Goal: Entertainment & Leisure: Consume media (video, audio)

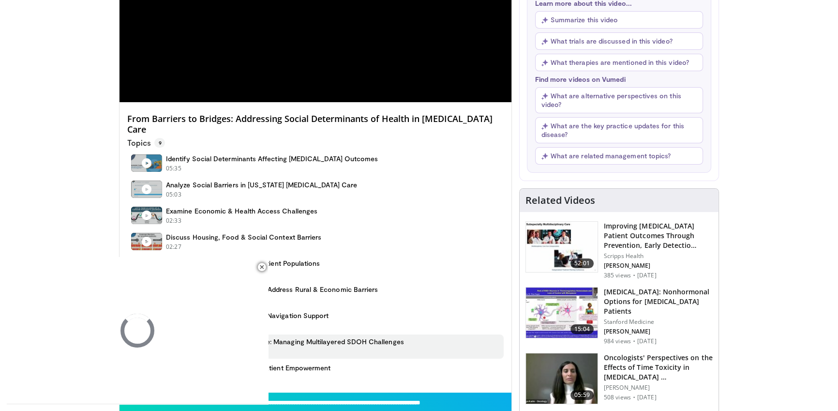
scroll to position [390, 0]
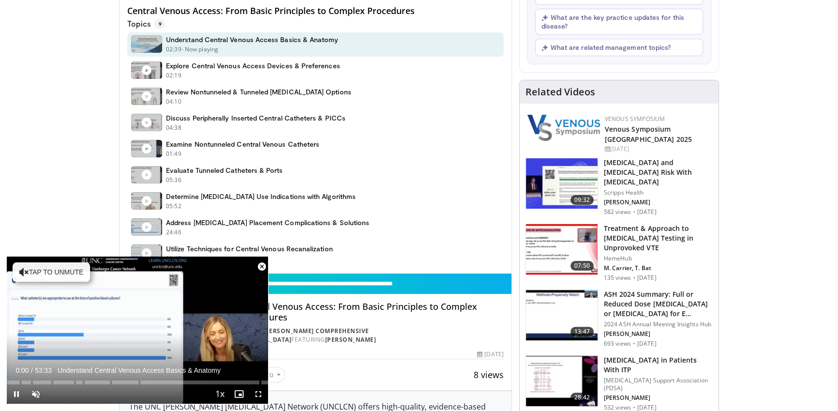
scroll to position [432, 0]
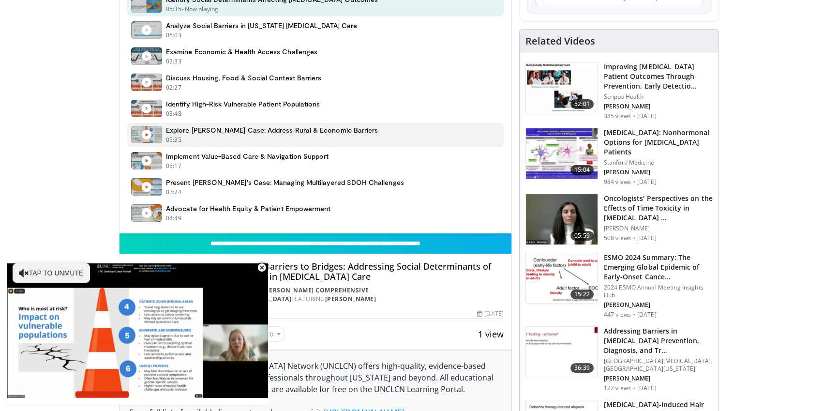
scroll to position [392, 0]
